Goal: Information Seeking & Learning: Learn about a topic

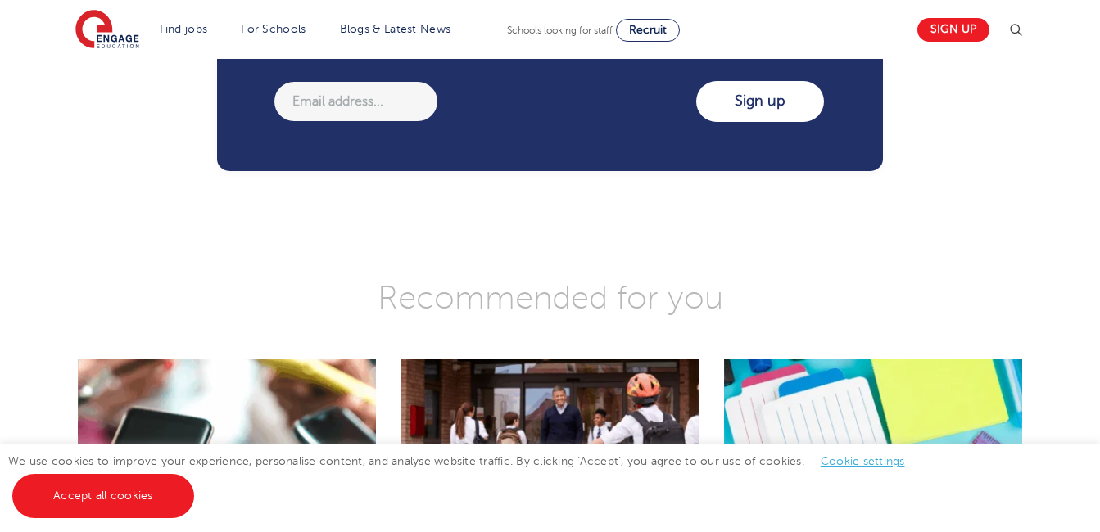
scroll to position [2620, 0]
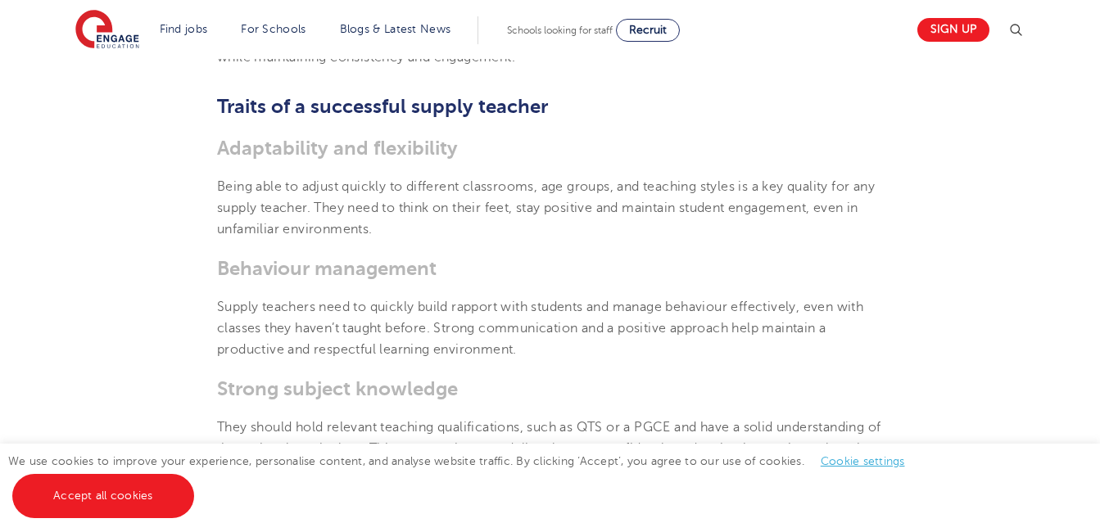
scroll to position [1831, 0]
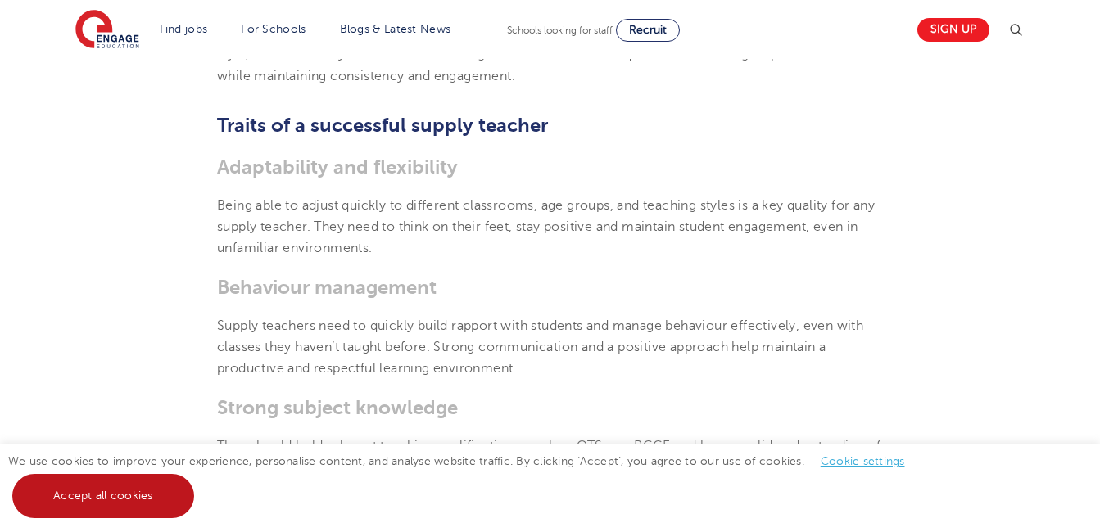
click at [137, 505] on link "Accept all cookies" at bounding box center [103, 496] width 182 height 44
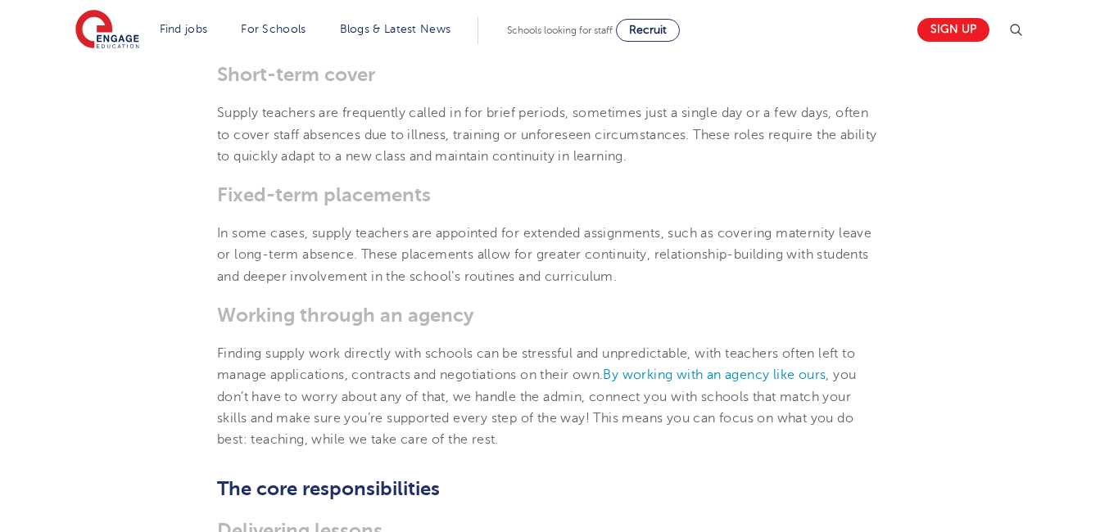
scroll to position [853, 0]
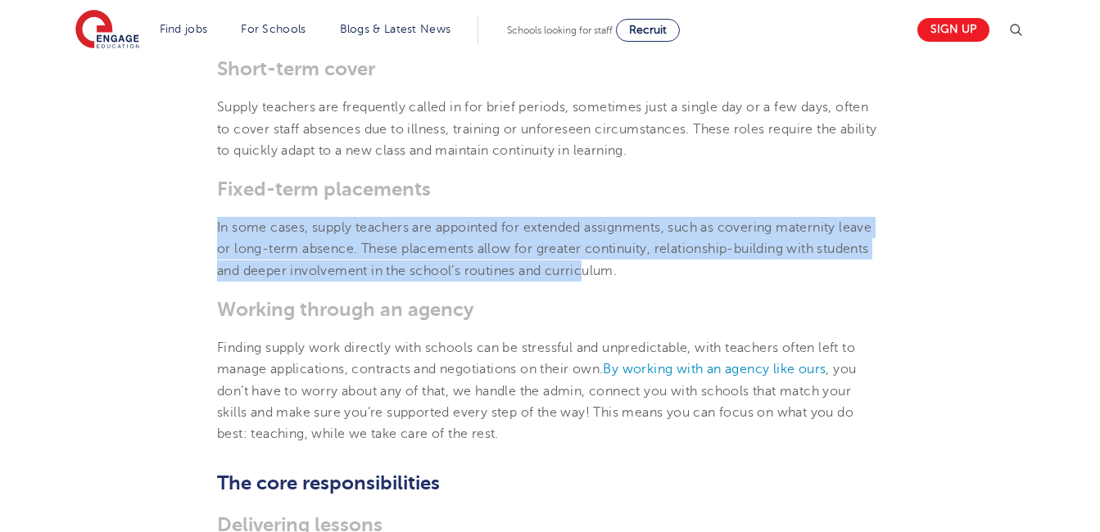
drag, startPoint x: 583, startPoint y: 278, endPoint x: 575, endPoint y: 162, distance: 116.6
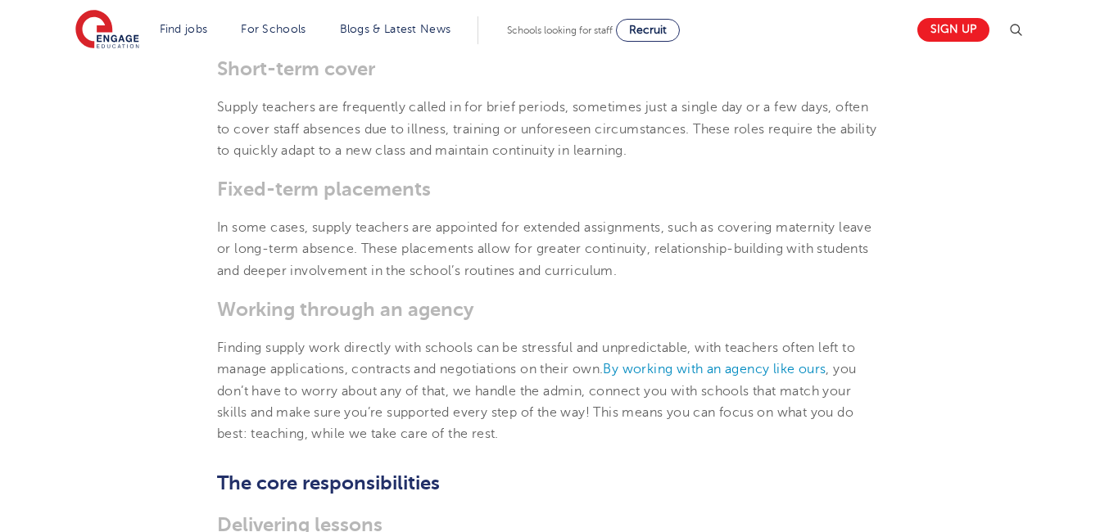
drag, startPoint x: 575, startPoint y: 162, endPoint x: 765, endPoint y: 152, distance: 190.3
click at [765, 152] on p "Supply teachers are frequently called in for brief periods, sometimes just a si…" at bounding box center [550, 129] width 666 height 65
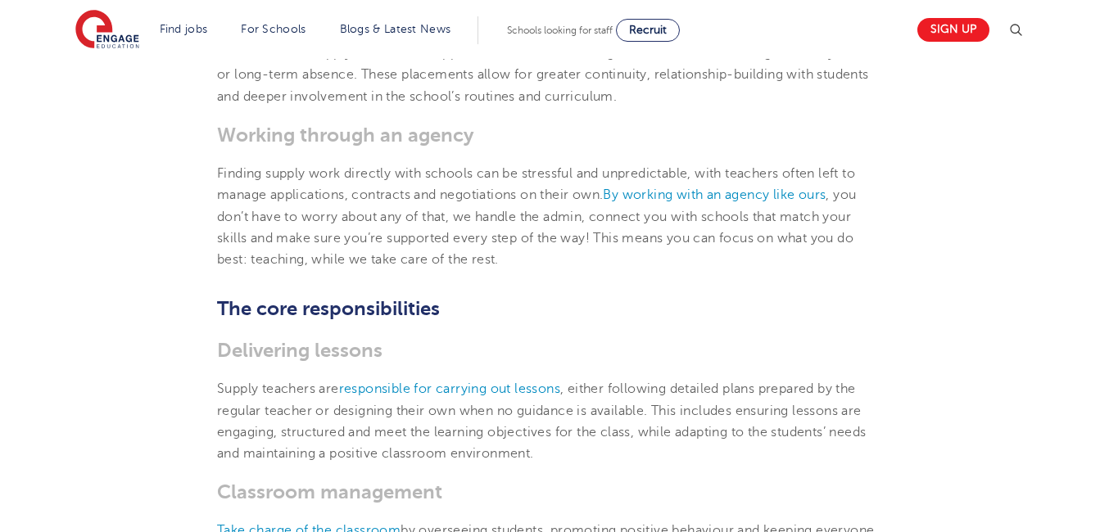
scroll to position [1029, 0]
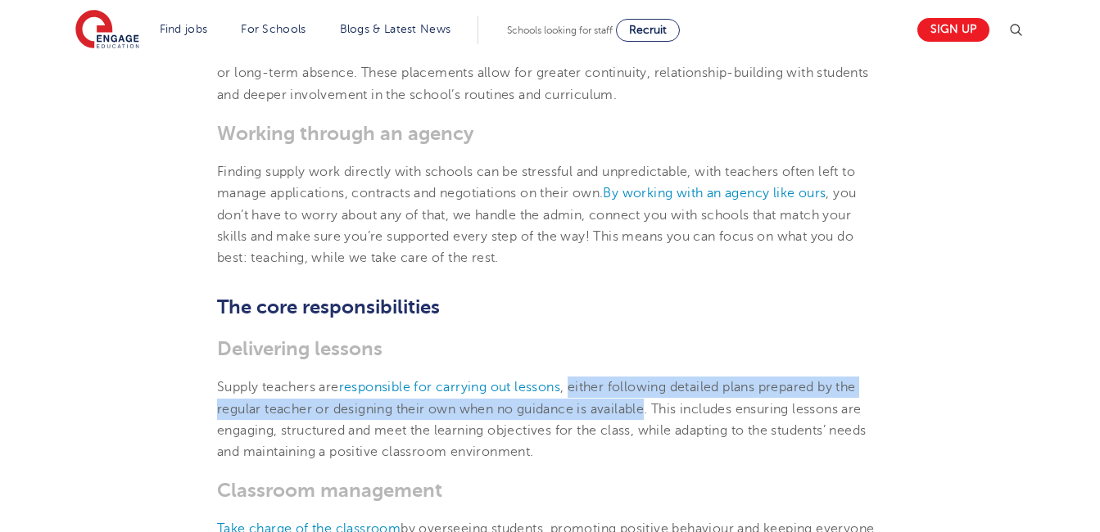
drag, startPoint x: 577, startPoint y: 390, endPoint x: 649, endPoint y: 413, distance: 76.4
click at [649, 413] on p "Supply teachers are responsible for carrying out lessons , either following det…" at bounding box center [550, 420] width 666 height 86
copy p "either following detailed plans prepared by the regular teacher or designing th…"
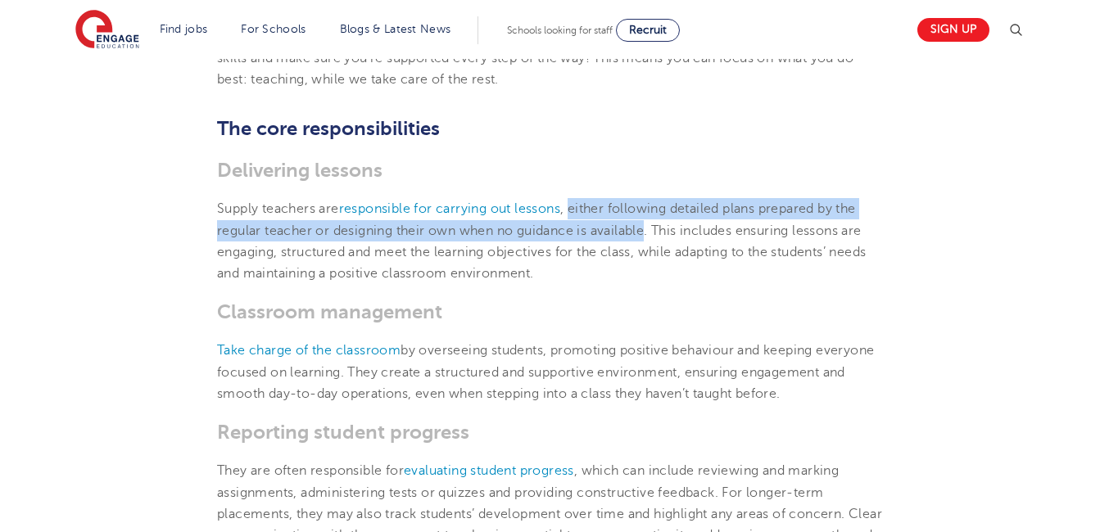
scroll to position [1210, 0]
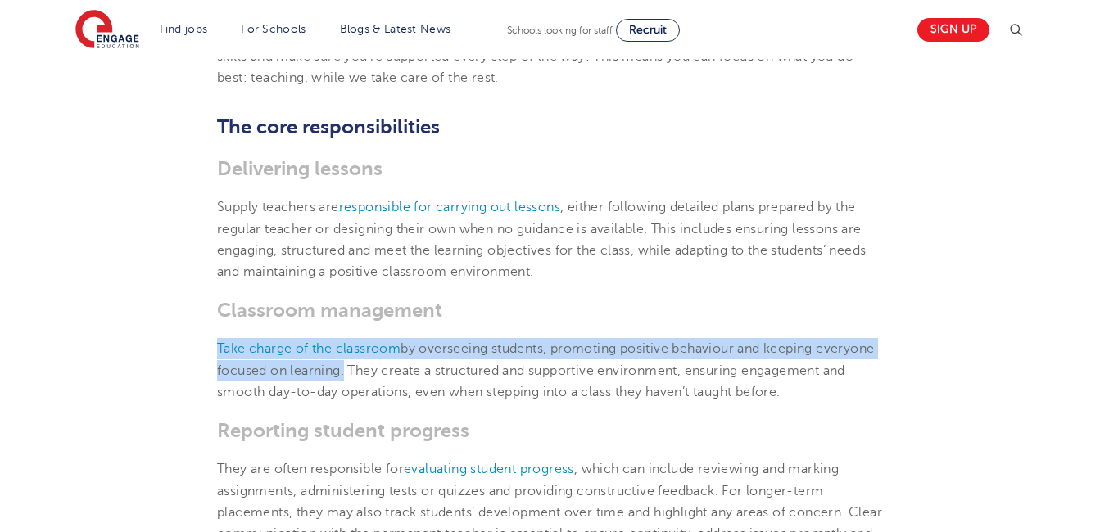
drag, startPoint x: 214, startPoint y: 348, endPoint x: 405, endPoint y: 373, distance: 193.2
click at [405, 373] on section "[DATE] Supply teacher duties explained: Roles, responsibilities and daily tasks…" at bounding box center [549, 447] width 993 height 2411
copy p "Take charge of the classroom by overseeing students, promoting positive behavio…"
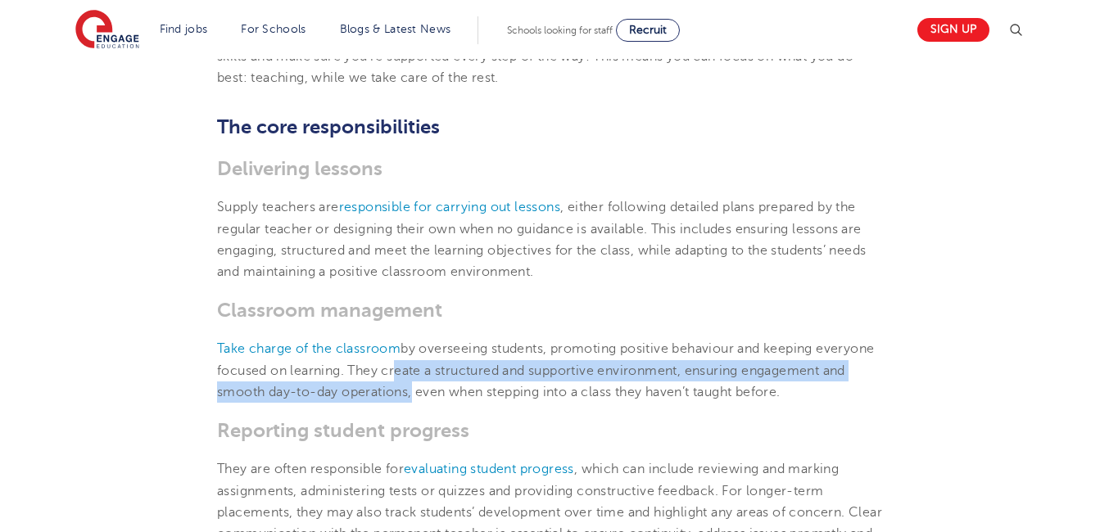
drag, startPoint x: 450, startPoint y: 376, endPoint x: 518, endPoint y: 402, distance: 72.8
click at [518, 402] on p "Take charge of the classroom by overseeing students, promoting positive behavio…" at bounding box center [550, 370] width 666 height 65
copy p "reate a structured and supportive environment, ensuring engagement and smooth d…"
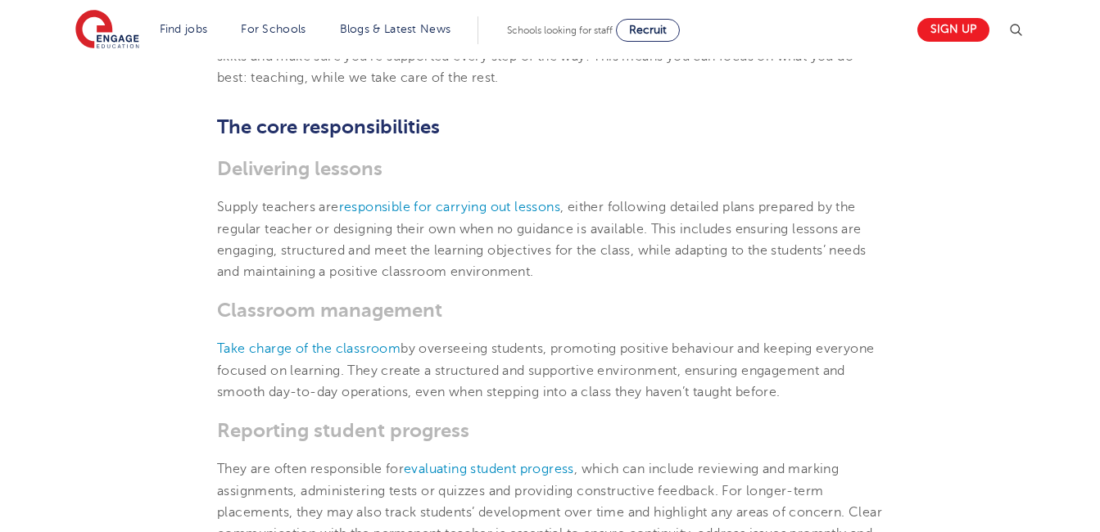
click at [550, 442] on h3 "Reporting student progress" at bounding box center [550, 430] width 666 height 23
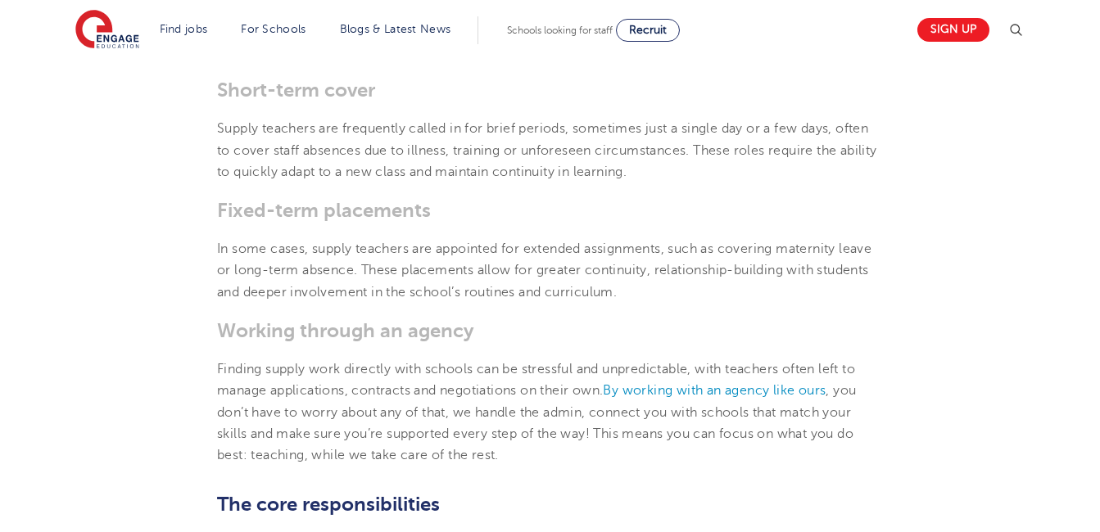
scroll to position [830, 0]
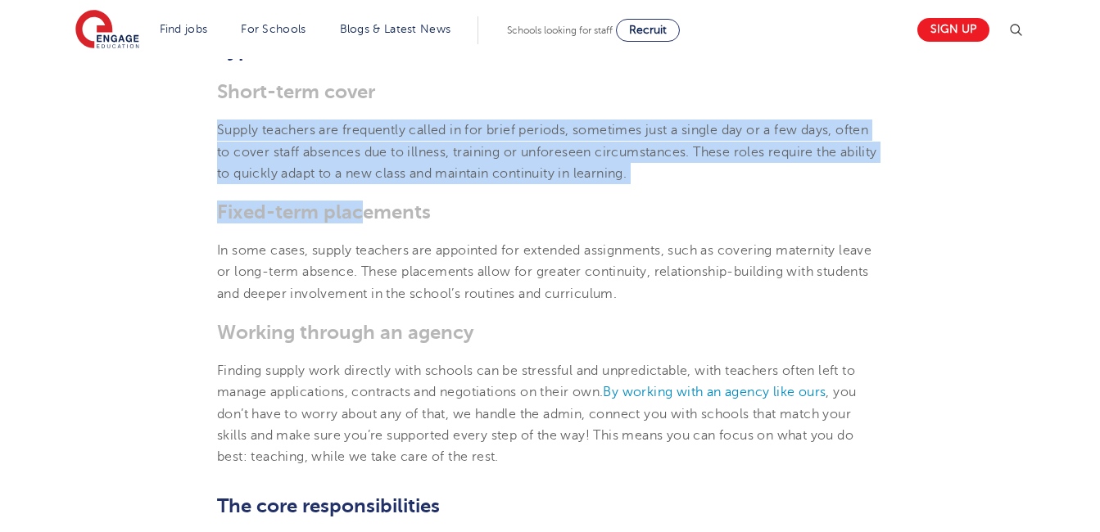
drag, startPoint x: 360, startPoint y: 215, endPoint x: 462, endPoint y: 93, distance: 158.8
click at [462, 93] on h3 "Short-term cover" at bounding box center [550, 91] width 666 height 23
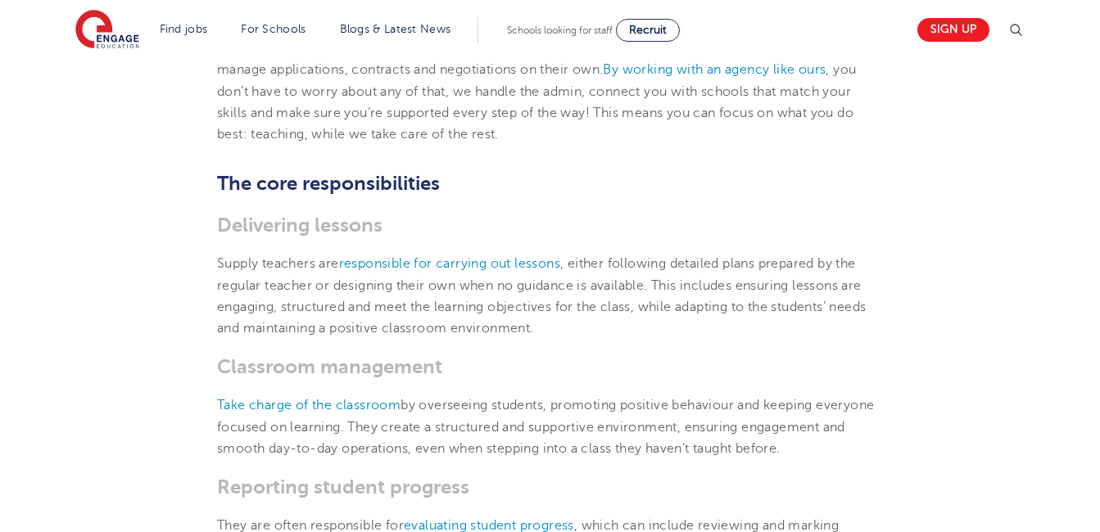
scroll to position [1154, 0]
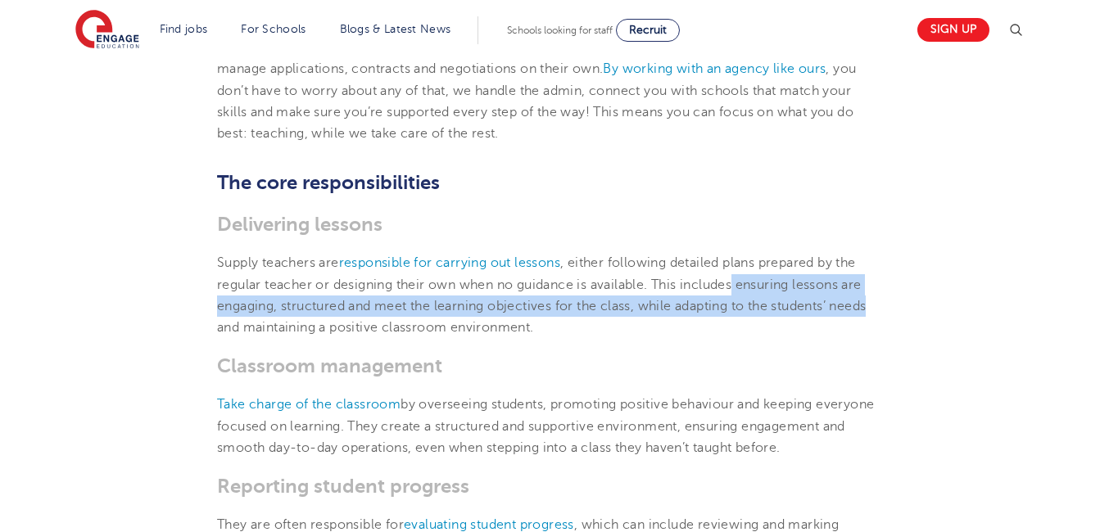
drag, startPoint x: 740, startPoint y: 287, endPoint x: 885, endPoint y: 304, distance: 146.0
click at [885, 304] on section "[DATE] Supply teacher duties explained: Roles, responsibilities and daily tasks…" at bounding box center [549, 503] width 993 height 2411
copy p "ensuring lessons are engaging, structured and meet the learning objectives for …"
